Goal: Transaction & Acquisition: Obtain resource

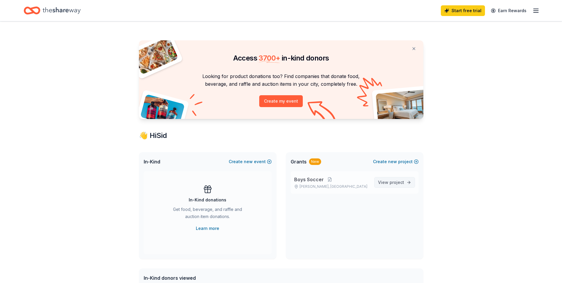
click at [392, 180] on span "project" at bounding box center [397, 182] width 15 height 5
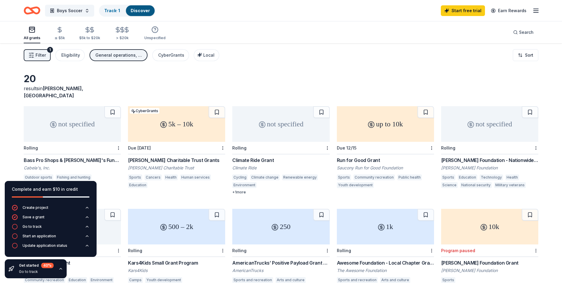
click at [60, 269] on icon "button" at bounding box center [60, 268] width 5 height 5
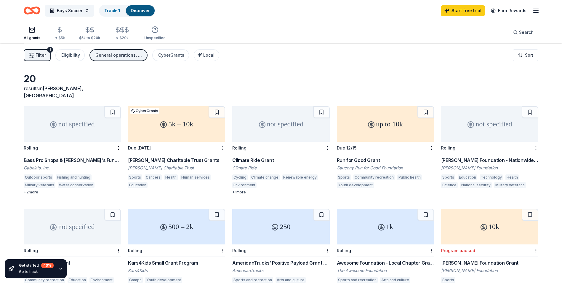
click at [73, 120] on div "not specified" at bounding box center [72, 124] width 97 height 36
click at [174, 118] on div "5k – 10k" at bounding box center [176, 124] width 97 height 36
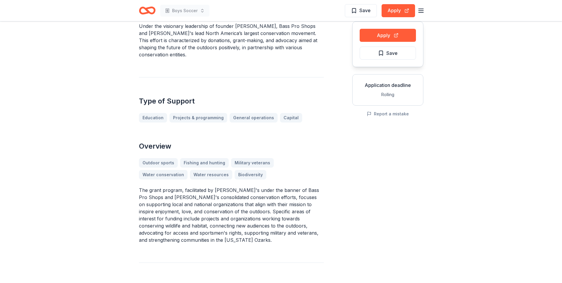
scroll to position [89, 0]
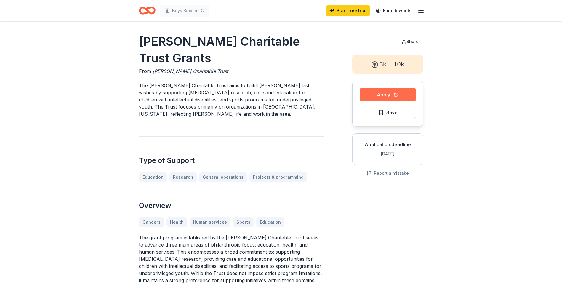
click at [392, 92] on button "Apply" at bounding box center [388, 94] width 56 height 13
